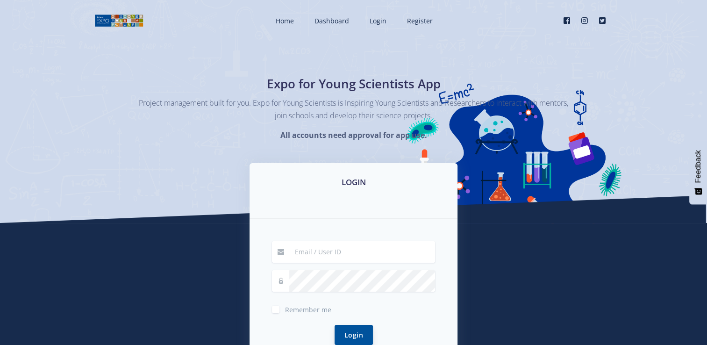
type input "[EMAIL_ADDRESS][DOMAIN_NAME]"
click at [369, 336] on button "Login" at bounding box center [354, 335] width 38 height 20
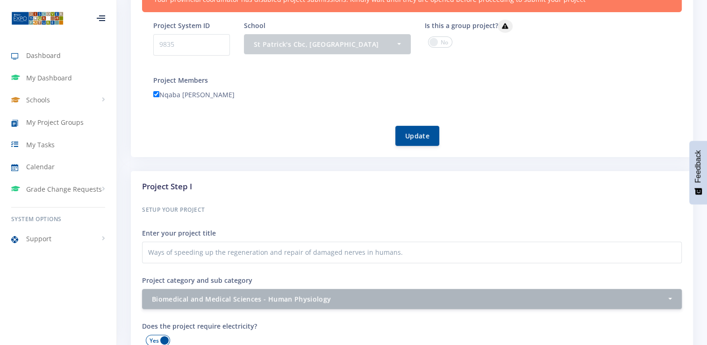
scroll to position [187, 0]
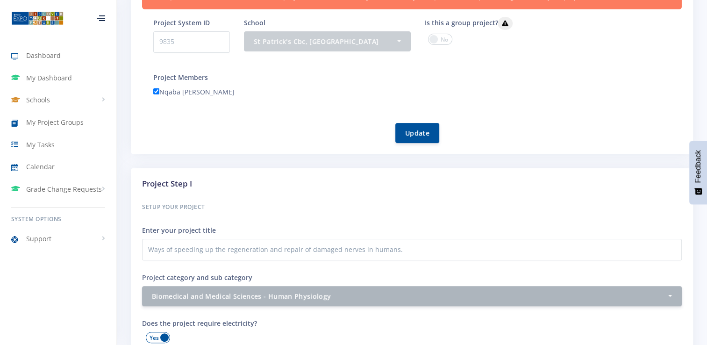
click at [439, 42] on span at bounding box center [440, 39] width 24 height 11
click at [0, 0] on input "checkbox" at bounding box center [0, 0] width 0 height 0
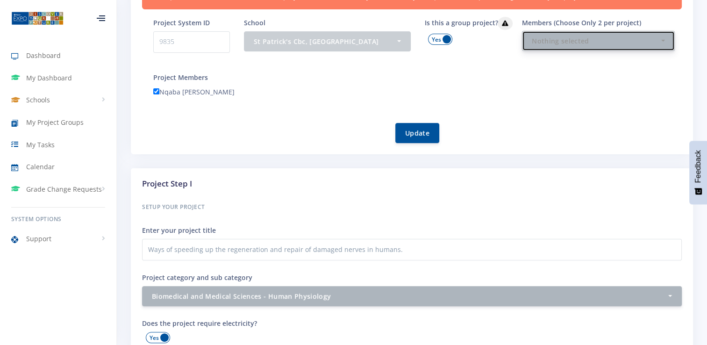
click at [545, 49] on button "Nothing selected" at bounding box center [598, 41] width 153 height 20
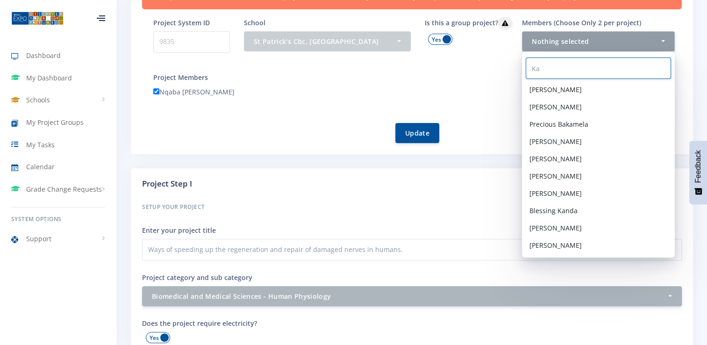
type input "K"
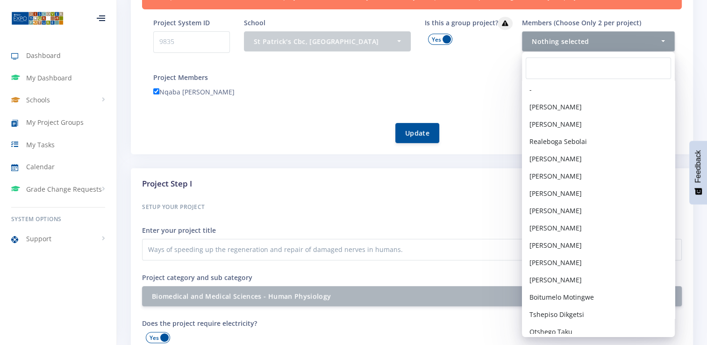
click at [458, 79] on div "Project Members Nqaba Dube" at bounding box center [417, 86] width 529 height 29
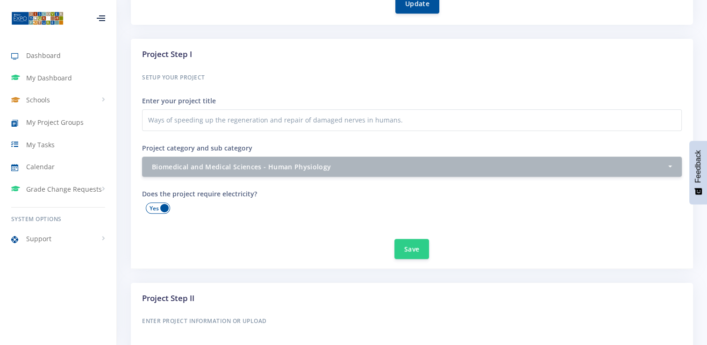
scroll to position [327, 0]
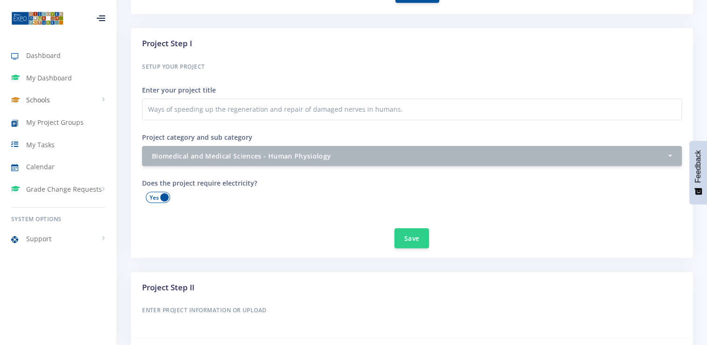
click at [62, 94] on link "Schools" at bounding box center [58, 100] width 116 height 22
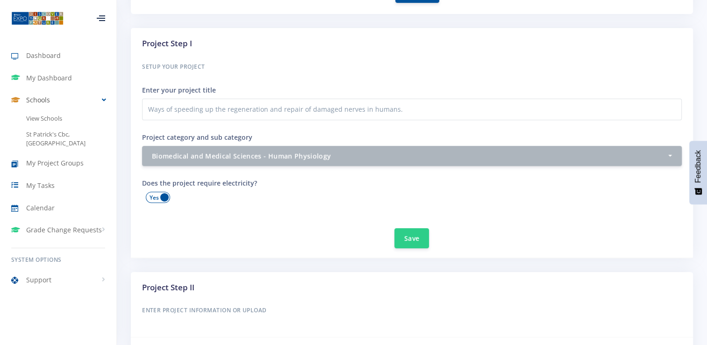
click at [63, 102] on link "Schools" at bounding box center [58, 100] width 116 height 22
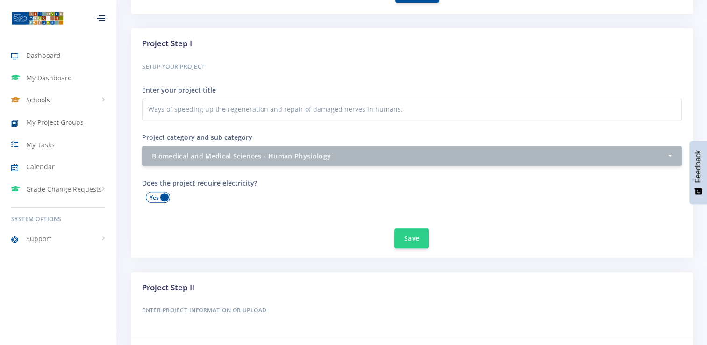
click at [60, 102] on link "Schools" at bounding box center [58, 100] width 116 height 22
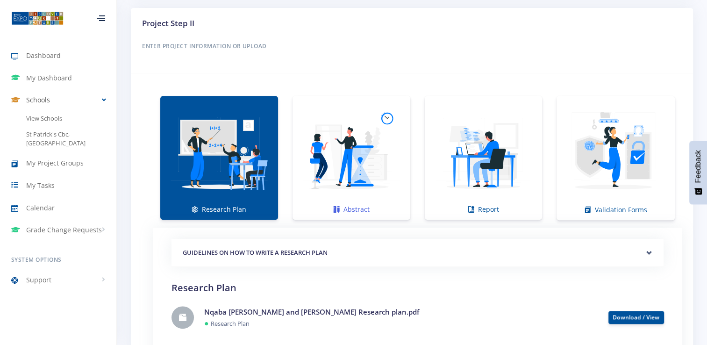
scroll to position [608, 0]
